Goal: Find specific page/section: Find specific page/section

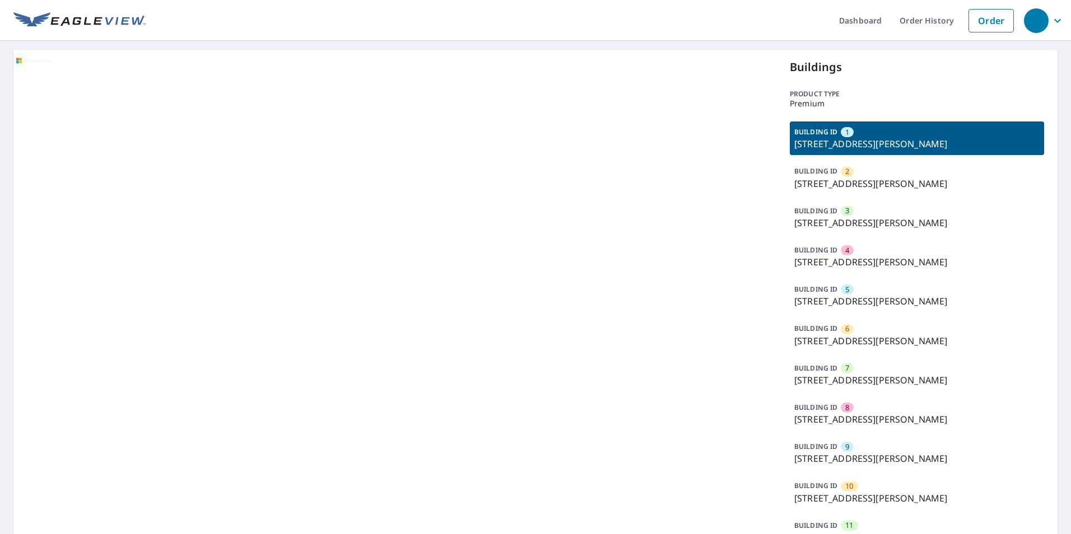
drag, startPoint x: 462, startPoint y: 309, endPoint x: 451, endPoint y: 348, distance: 41.3
click at [459, 327] on div at bounding box center [394, 323] width 763 height 547
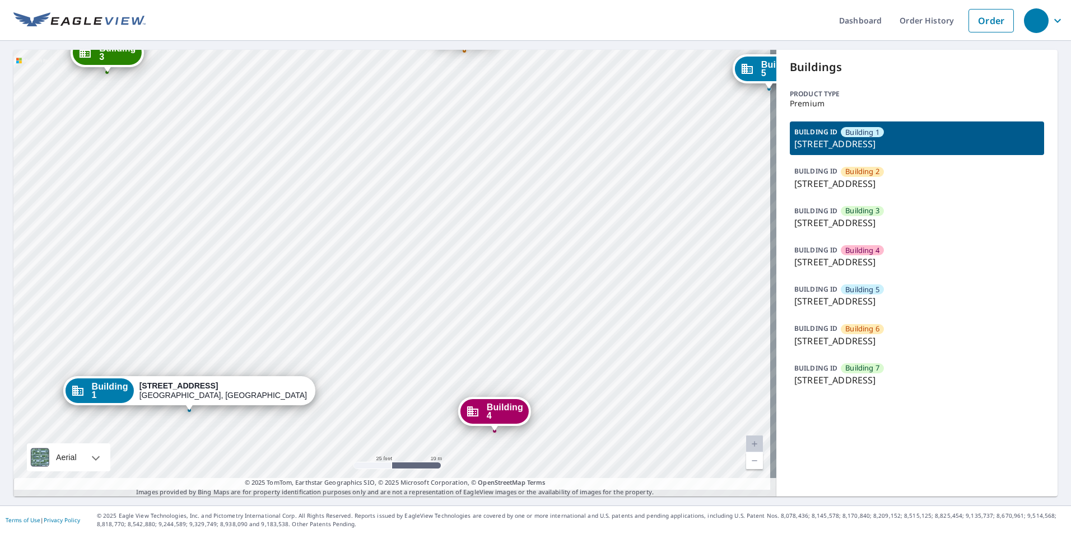
click at [415, 144] on div "Building 2 41 Devonshire Square Mechanicsburg, PA 17050 Building 3 41 Devonshir…" at bounding box center [394, 273] width 763 height 447
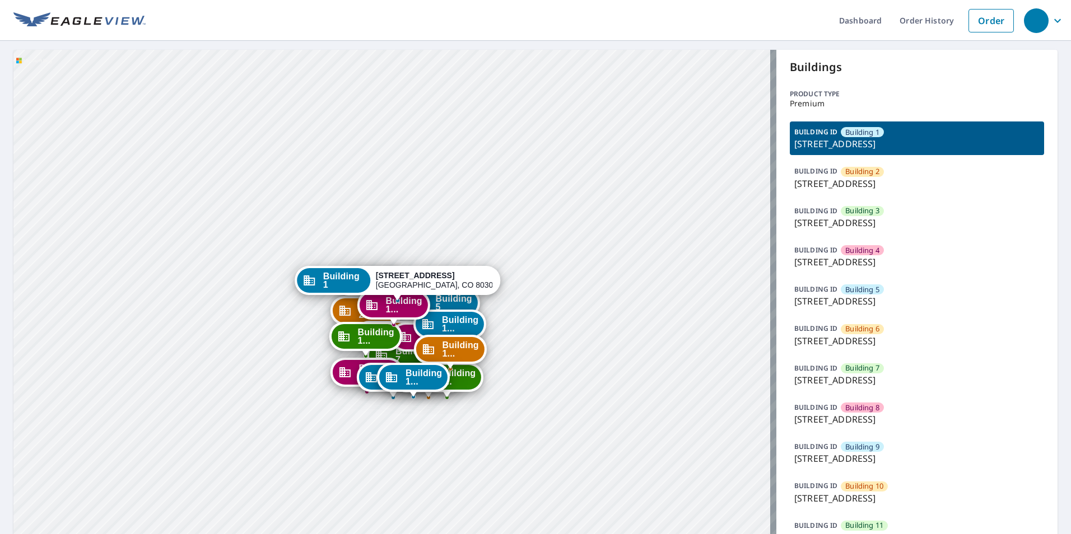
drag, startPoint x: 572, startPoint y: 406, endPoint x: 572, endPoint y: 327, distance: 79.0
click at [572, 327] on div "Building 2 3195 Westwood Court Boulder, CO 80304 Building 3 3195 Westwood Court…" at bounding box center [394, 422] width 763 height 744
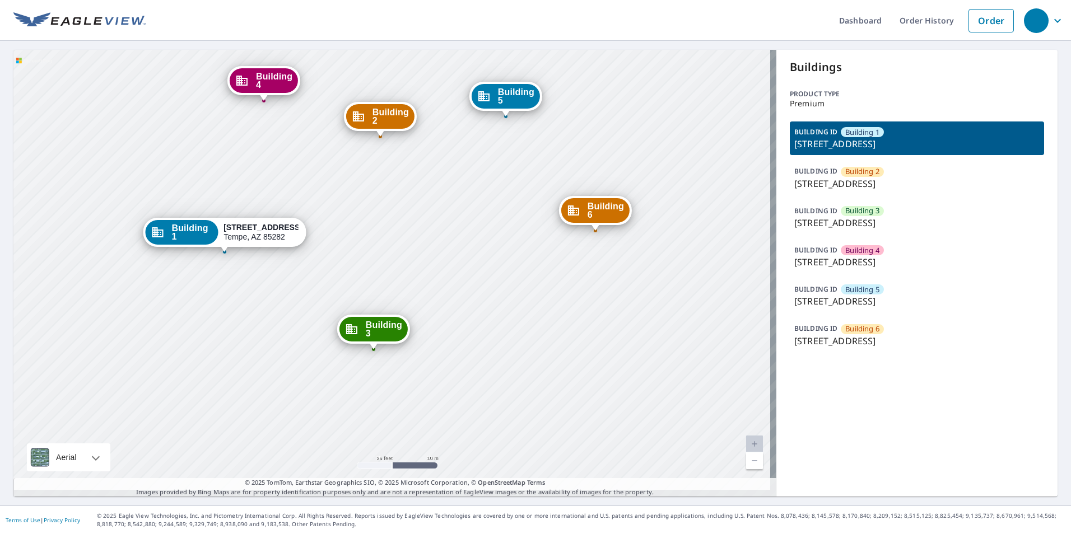
drag, startPoint x: 437, startPoint y: 210, endPoint x: 437, endPoint y: 249, distance: 38.7
click at [437, 249] on div "Building 2 2222 South Price Road Tempe, AZ 85282 Building 3 2222 South Price Ro…" at bounding box center [394, 273] width 763 height 447
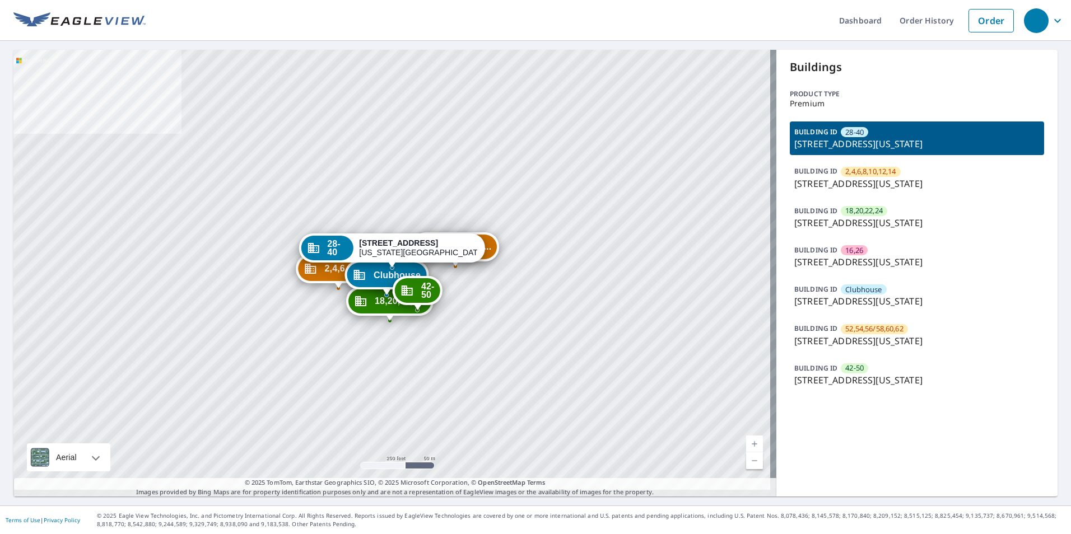
click at [863, 177] on p "12710 N Macarthur Blvd, Oklahoma City, OK, 73142" at bounding box center [916, 183] width 245 height 13
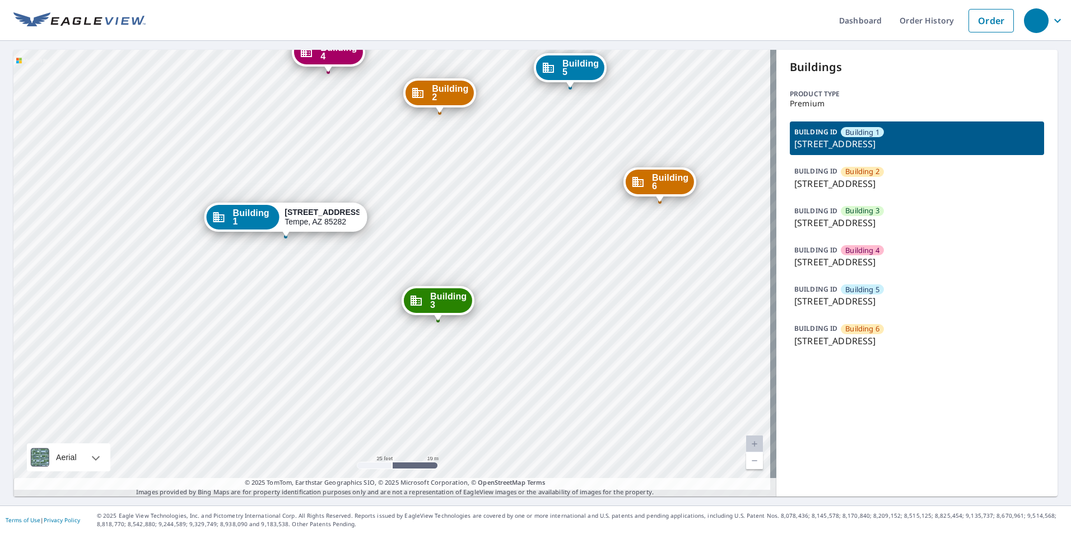
drag, startPoint x: 413, startPoint y: 176, endPoint x: 359, endPoint y: 121, distance: 76.8
click at [407, 162] on div "Building [GEOGRAPHIC_DATA][STREET_ADDRESS][STREET_ADDRESS][STREET_ADDRESS][STRE…" at bounding box center [394, 273] width 763 height 447
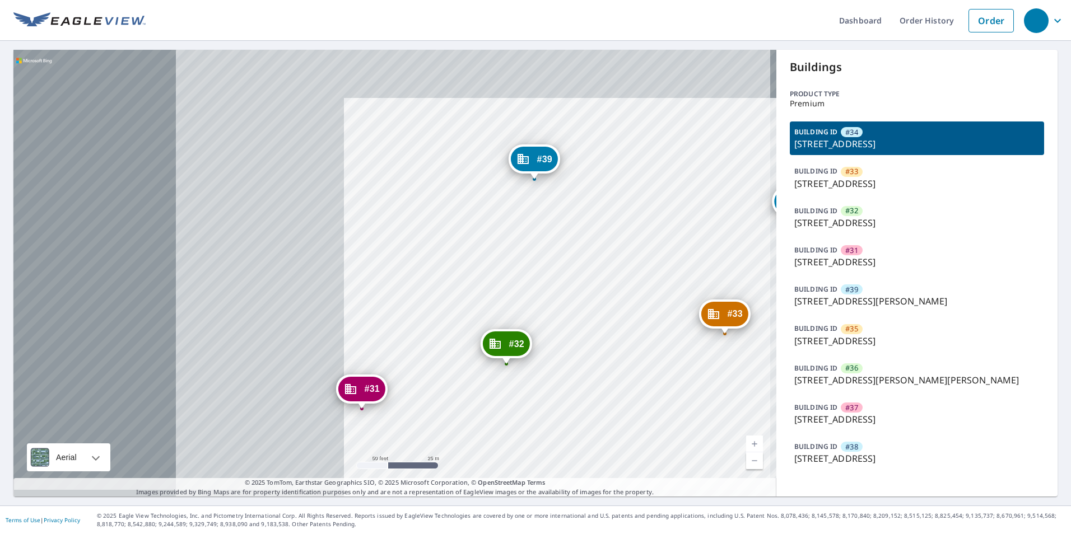
drag, startPoint x: 384, startPoint y: 223, endPoint x: 785, endPoint y: 284, distance: 406.2
click at [785, 284] on div "#33 46-075 [GEOGRAPHIC_DATA] #32 46-159 [GEOGRAPHIC_DATA] #31 46-149 [GEOGRAPHI…" at bounding box center [535, 273] width 1044 height 447
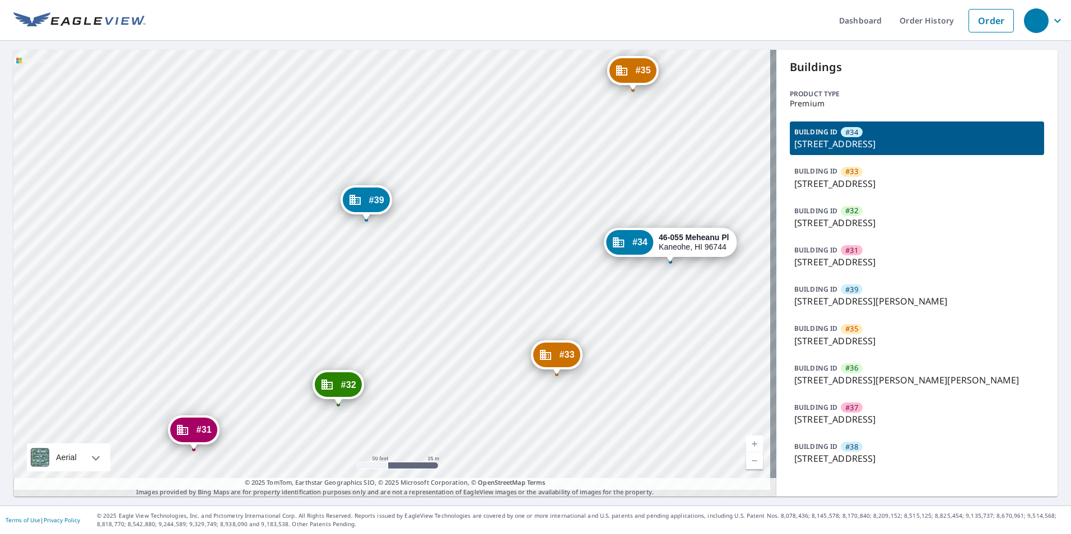
drag, startPoint x: 679, startPoint y: 277, endPoint x: 474, endPoint y: 412, distance: 245.8
click at [474, 412] on div "#33 46-075 [GEOGRAPHIC_DATA] #32 46-159 [GEOGRAPHIC_DATA] #31 46-149 [GEOGRAPHI…" at bounding box center [394, 273] width 763 height 447
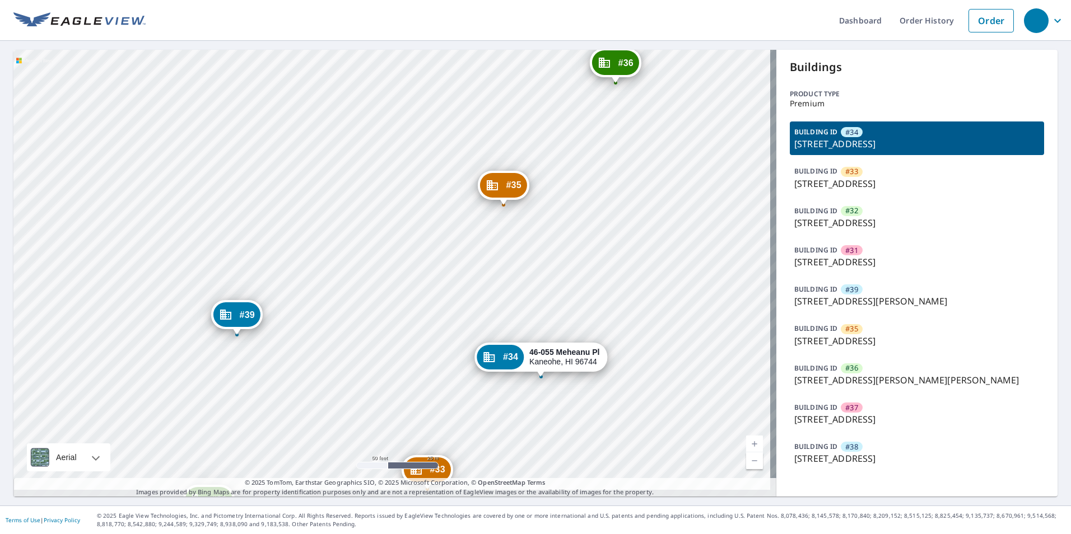
drag, startPoint x: 549, startPoint y: 287, endPoint x: 473, endPoint y: 350, distance: 98.3
click at [478, 349] on div "#33 46-075 [GEOGRAPHIC_DATA] #32 46-159 [GEOGRAPHIC_DATA] #31 46-149 [GEOGRAPHI…" at bounding box center [394, 273] width 763 height 447
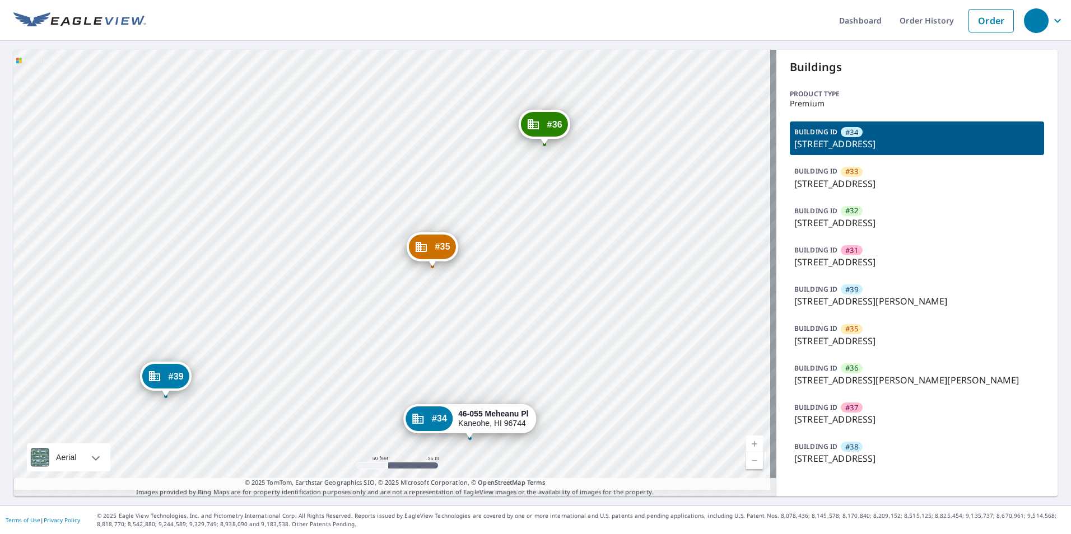
drag, startPoint x: 586, startPoint y: 235, endPoint x: 532, endPoint y: 330, distance: 110.1
click at [532, 330] on div "#33 46-075 [GEOGRAPHIC_DATA] #32 46-159 [GEOGRAPHIC_DATA] #31 46-149 [GEOGRAPHI…" at bounding box center [394, 273] width 763 height 447
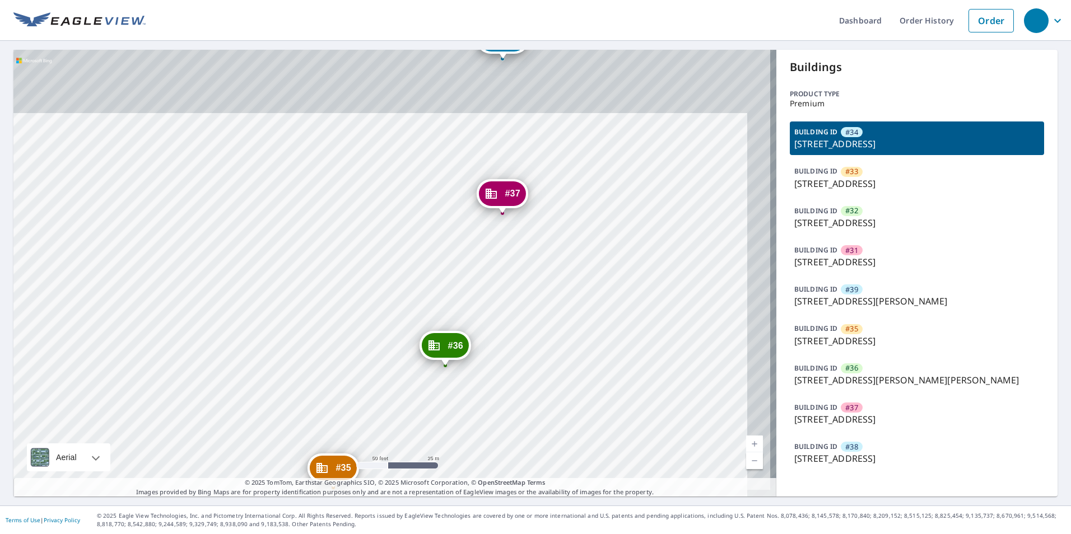
drag, startPoint x: 600, startPoint y: 213, endPoint x: 554, endPoint y: 343, distance: 138.0
click at [554, 343] on div "#33 46-075 [GEOGRAPHIC_DATA] #32 46-159 [GEOGRAPHIC_DATA] #31 46-149 [GEOGRAPHI…" at bounding box center [394, 273] width 763 height 447
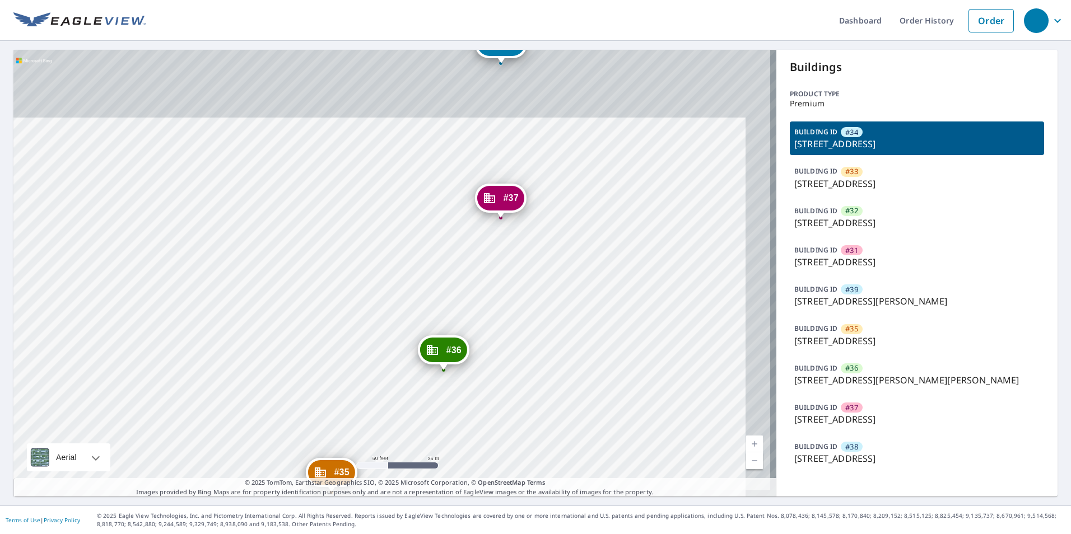
drag, startPoint x: 581, startPoint y: 262, endPoint x: 550, endPoint y: 357, distance: 100.1
click at [550, 357] on div "#33 46-075 [GEOGRAPHIC_DATA] #32 46-159 [GEOGRAPHIC_DATA] #31 46-149 [GEOGRAPHI…" at bounding box center [394, 273] width 763 height 447
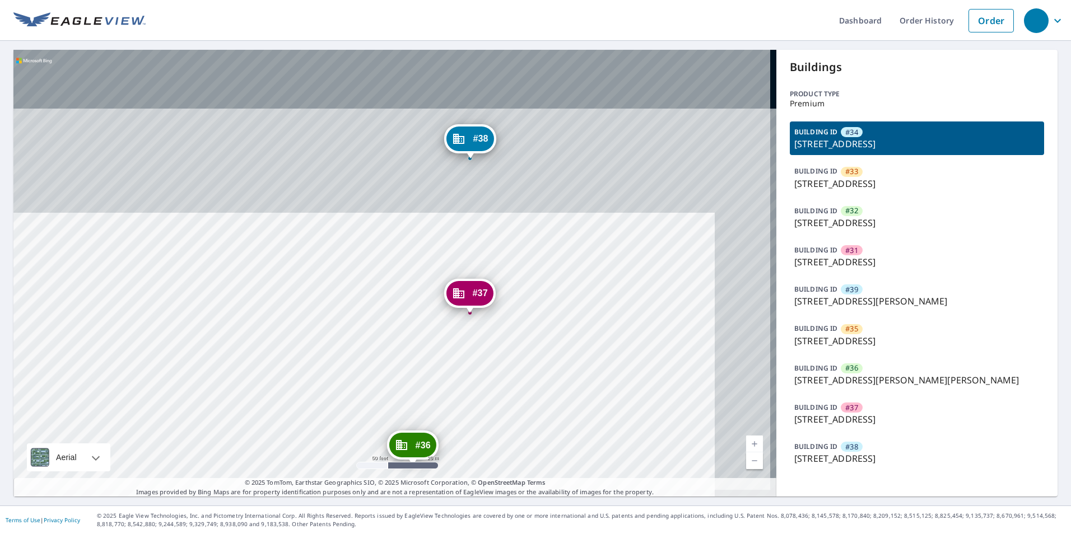
drag, startPoint x: 560, startPoint y: 240, endPoint x: 552, endPoint y: 311, distance: 71.0
click at [557, 321] on div "#33 46-075 [GEOGRAPHIC_DATA] #32 46-159 [GEOGRAPHIC_DATA] #31 46-149 [GEOGRAPHI…" at bounding box center [394, 273] width 763 height 447
